Goal: Task Accomplishment & Management: Manage account settings

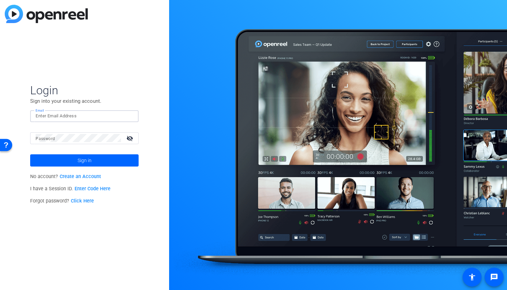
click at [55, 114] on input "Email" at bounding box center [85, 116] width 98 height 8
click at [47, 138] on mat-label "Password" at bounding box center [45, 138] width 19 height 5
click at [98, 156] on span at bounding box center [84, 160] width 108 height 16
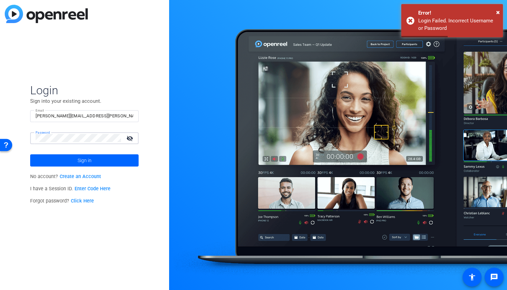
click at [106, 118] on input "[PERSON_NAME][EMAIL_ADDRESS][PERSON_NAME][DOMAIN_NAME]" at bounding box center [85, 116] width 98 height 8
drag, startPoint x: 109, startPoint y: 115, endPoint x: 0, endPoint y: 116, distance: 108.5
click at [0, 116] on div "Login Sign into your existing account. Email [PERSON_NAME][EMAIL_ADDRESS][PERSO…" at bounding box center [84, 145] width 169 height 290
click at [120, 113] on input "[PERSON_NAME][EMAIL_ADDRESS][PERSON_NAME][DOMAIN_NAME]" at bounding box center [85, 116] width 98 height 8
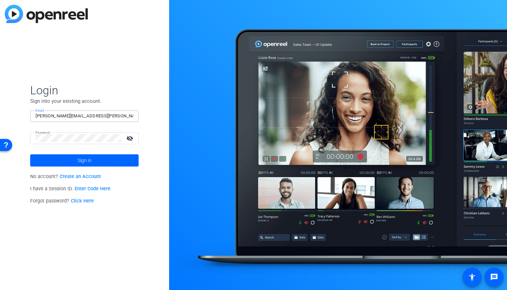
drag, startPoint x: 114, startPoint y: 117, endPoint x: 18, endPoint y: 116, distance: 95.2
click at [18, 116] on div "Login Sign into your existing account. Email [PERSON_NAME][EMAIL_ADDRESS][PERSO…" at bounding box center [84, 145] width 169 height 290
click at [88, 118] on input "[PERSON_NAME][EMAIL_ADDRESS][PERSON_NAME][DOMAIN_NAME]" at bounding box center [85, 116] width 98 height 8
drag, startPoint x: 107, startPoint y: 115, endPoint x: 7, endPoint y: 114, distance: 99.7
click at [7, 114] on div "Login Sign into your existing account. Email [PERSON_NAME][EMAIL_ADDRESS][PERSO…" at bounding box center [84, 145] width 169 height 290
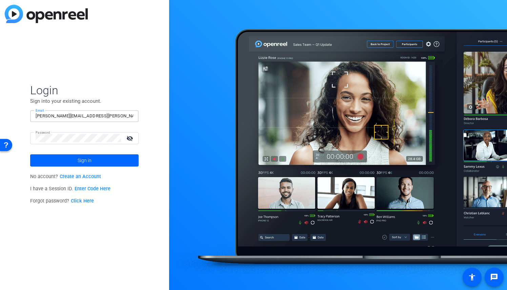
click at [7, 114] on div "Login Sign into your existing account. Email [PERSON_NAME][EMAIL_ADDRESS][PERSO…" at bounding box center [84, 145] width 169 height 290
click at [54, 117] on input "[PERSON_NAME][EMAIL_ADDRESS][PERSON_NAME][DOMAIN_NAME]" at bounding box center [85, 116] width 98 height 8
type input "[EMAIL_ADDRESS][PERSON_NAME][DOMAIN_NAME]"
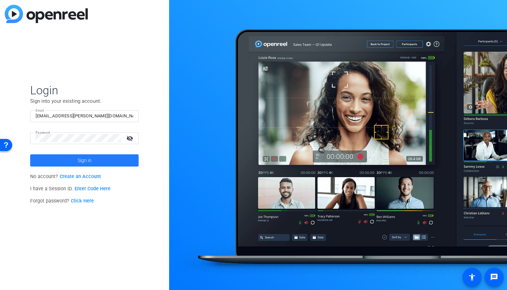
click at [71, 162] on span at bounding box center [84, 160] width 108 height 16
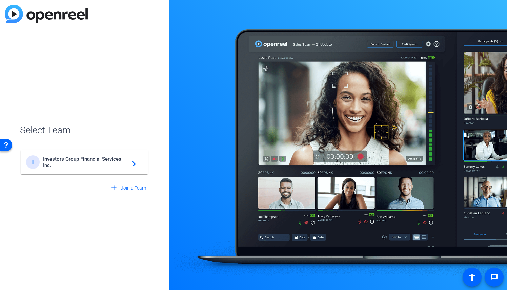
click at [58, 159] on span "Investors Group Financial Services Inc." at bounding box center [85, 162] width 85 height 12
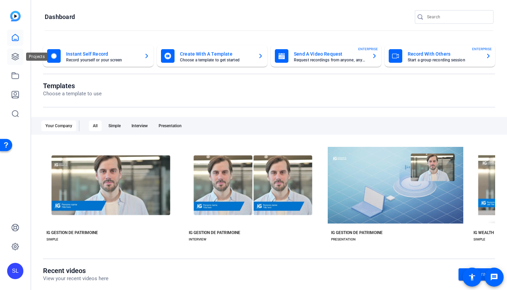
click at [16, 57] on icon at bounding box center [15, 57] width 8 height 8
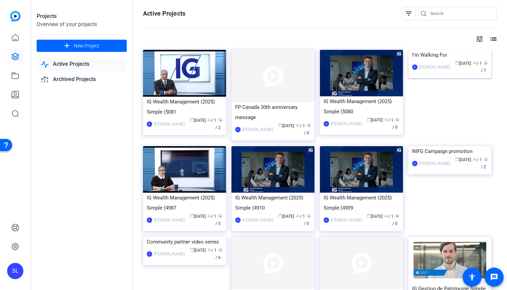
click at [451, 50] on img at bounding box center [449, 50] width 83 height 0
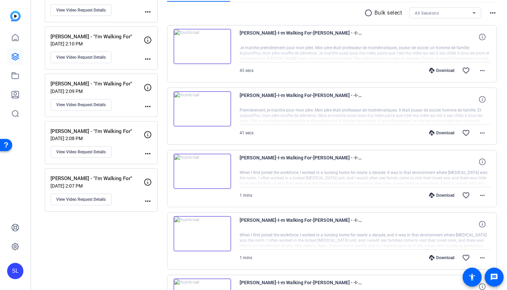
scroll to position [115, 0]
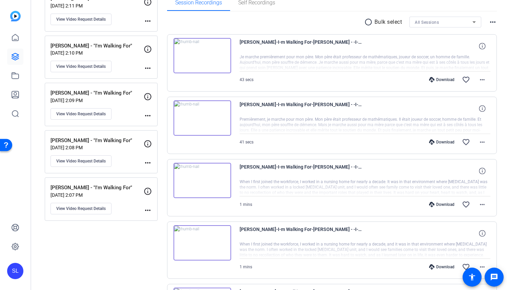
click at [101, 91] on p "[PERSON_NAME] - "I'm Walking For"" at bounding box center [97, 93] width 93 height 8
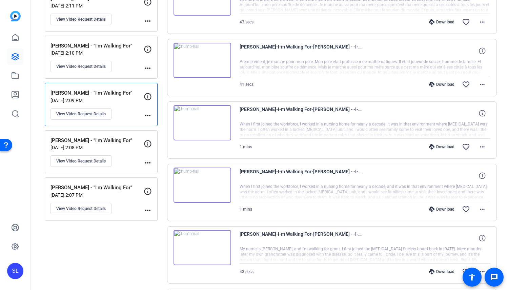
scroll to position [52, 0]
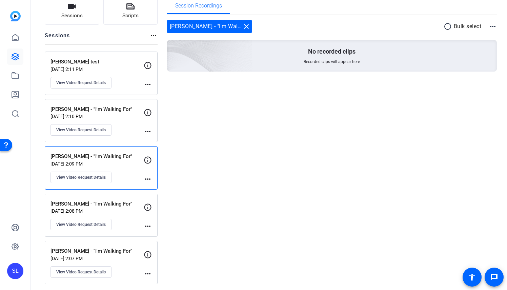
click at [110, 206] on div "[PERSON_NAME] - "I'm Walking For" [DATE] 2:08 PM View Video Request Details" at bounding box center [97, 215] width 93 height 31
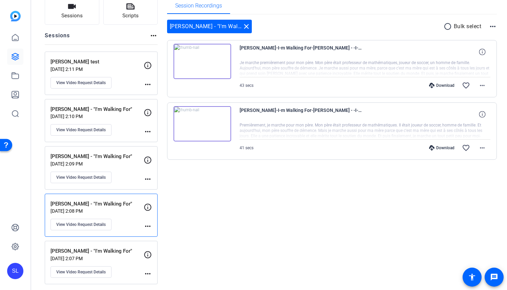
click at [115, 69] on p "[DATE] 2:11 PM" at bounding box center [97, 68] width 93 height 5
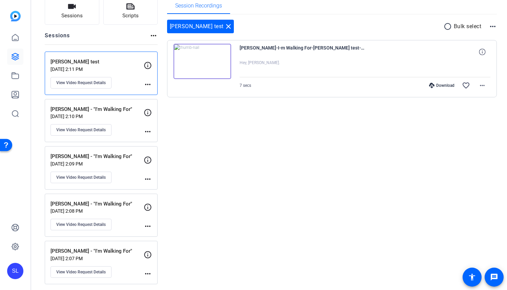
click at [121, 114] on p "[DATE] 2:10 PM" at bounding box center [97, 116] width 93 height 5
